Goal: Transaction & Acquisition: Purchase product/service

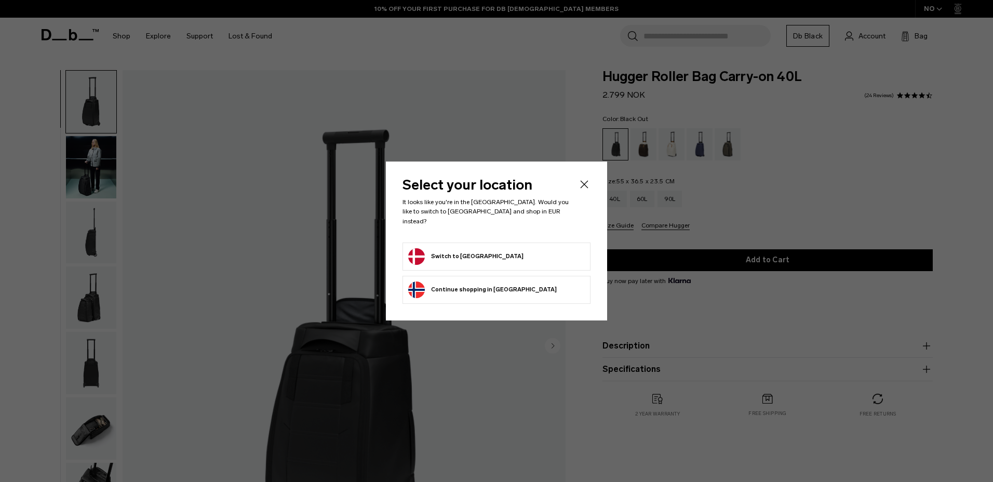
click at [475, 252] on button "Switch to [GEOGRAPHIC_DATA]" at bounding box center [465, 256] width 115 height 17
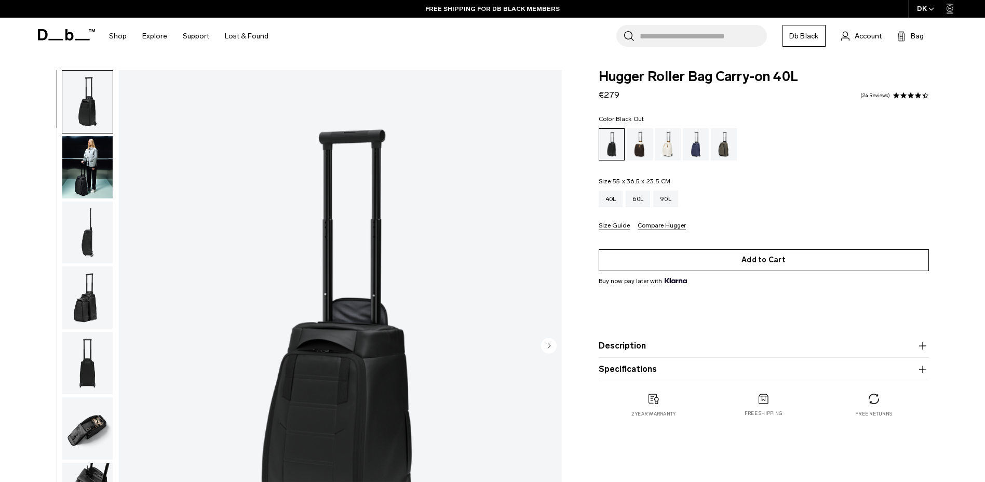
click at [765, 259] on button "Add to Cart" at bounding box center [764, 260] width 330 height 22
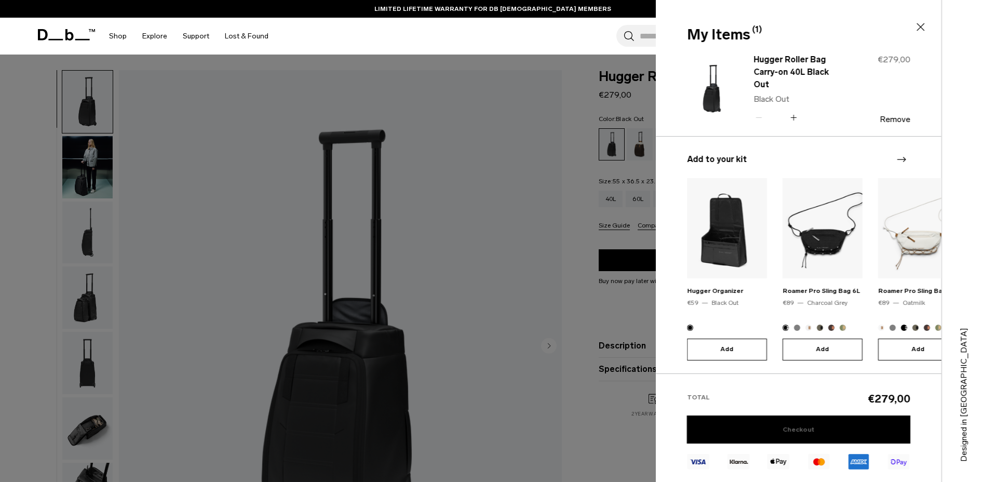
click at [802, 432] on link "Checkout" at bounding box center [798, 430] width 223 height 28
